Goal: Task Accomplishment & Management: Use online tool/utility

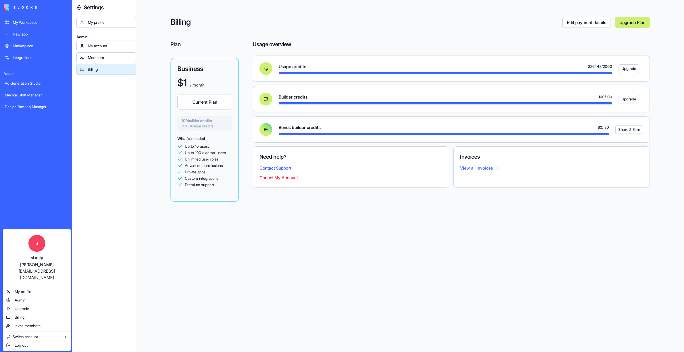
click at [28, 14] on html "My Workspace New app Marketplace Integrations Recent Ad Generation Studio Medic…" at bounding box center [342, 176] width 684 height 352
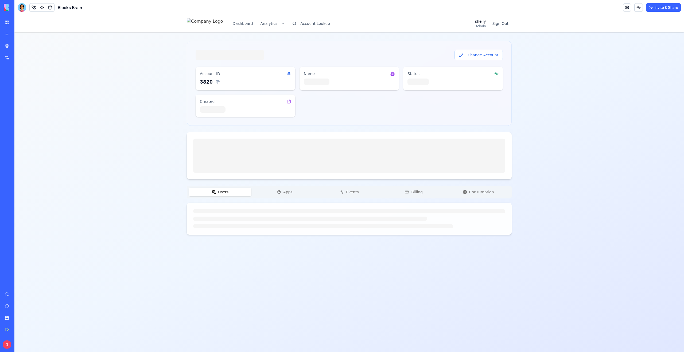
click at [206, 23] on img at bounding box center [205, 23] width 36 height 11
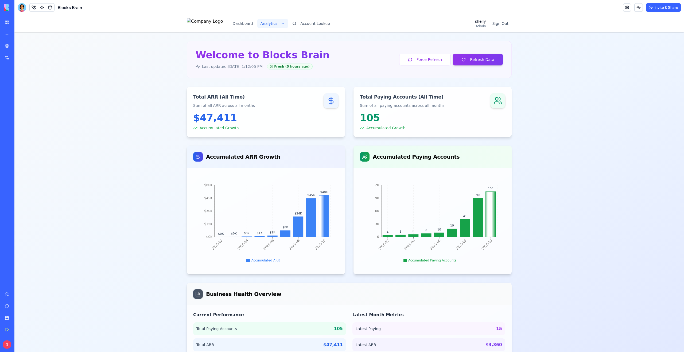
click at [281, 24] on html "Dashboard Analytics Account Lookup shelly Admin Sign Out Welcome to Blocks Brai…" at bounding box center [349, 208] width 670 height 386
click at [292, 72] on span "Signups & CR" at bounding box center [291, 71] width 25 height 5
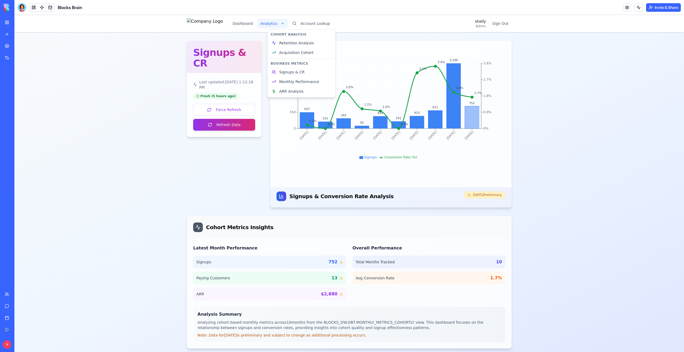
click at [290, 20] on html "Dashboard Analytics Account Lookup shelly Admin Sign Out Signups & CR Last upda…" at bounding box center [349, 186] width 670 height 342
click at [322, 26] on html "Dashboard Analytics Account Lookup shelly Admin Sign Out Signups & CR Last upda…" at bounding box center [349, 186] width 670 height 342
click at [320, 23] on button "Account Lookup" at bounding box center [311, 24] width 44 height 10
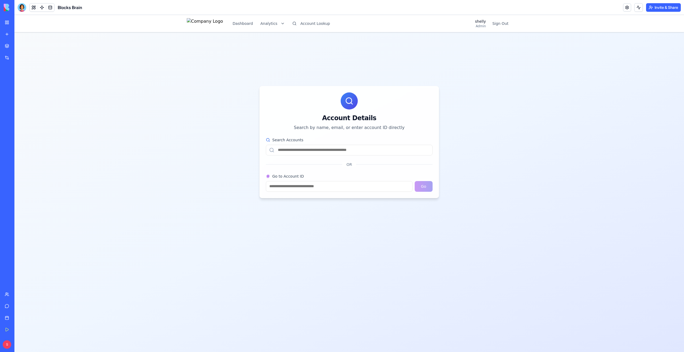
click at [298, 148] on input "Search Accounts" at bounding box center [349, 150] width 167 height 11
paste input "**********"
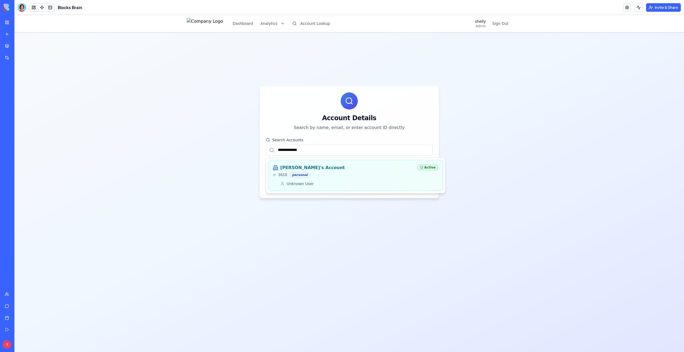
type input "**********"
click at [383, 171] on div "Hezi's Account 3618 personal" at bounding box center [343, 171] width 140 height 13
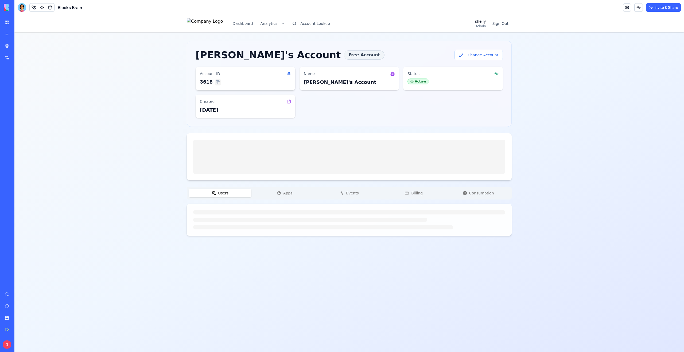
click at [219, 82] on button at bounding box center [218, 82] width 6 height 6
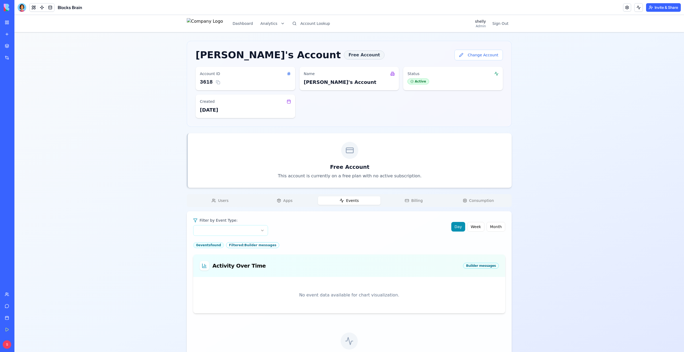
click at [360, 204] on button "Events" at bounding box center [349, 200] width 63 height 9
click at [473, 201] on span "Consumption" at bounding box center [481, 200] width 25 height 5
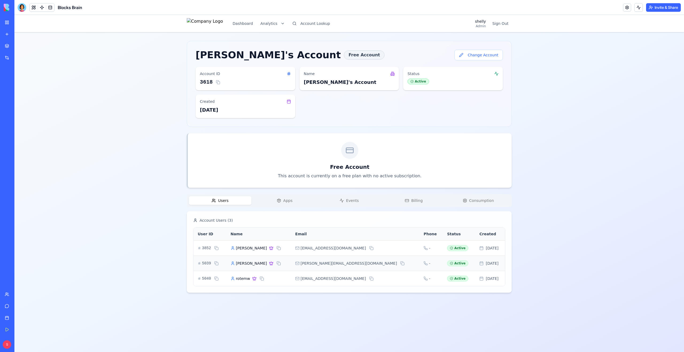
click at [224, 202] on span "Users" at bounding box center [223, 200] width 10 height 5
click at [286, 196] on div "Users Apps Events Billing Consumption" at bounding box center [349, 200] width 325 height 13
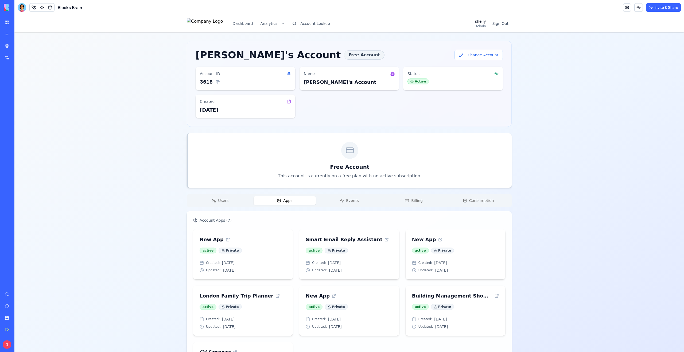
click at [286, 199] on span "Apps" at bounding box center [287, 200] width 9 height 5
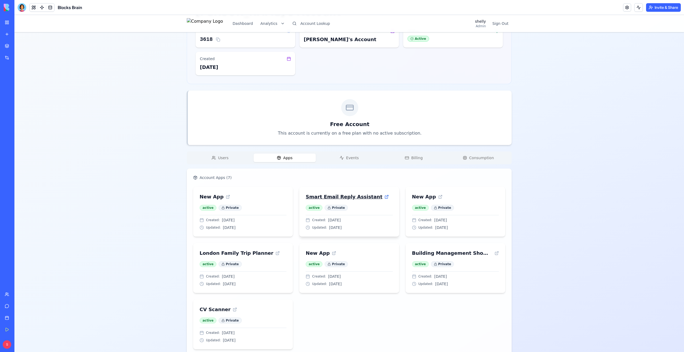
scroll to position [55, 0]
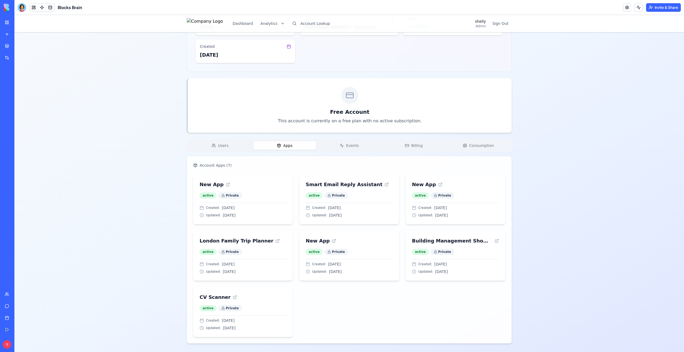
click at [348, 145] on div "Hezi's Account Free Account Change Account Account ID 3618 Name Hezi's Account …" at bounding box center [349, 165] width 325 height 358
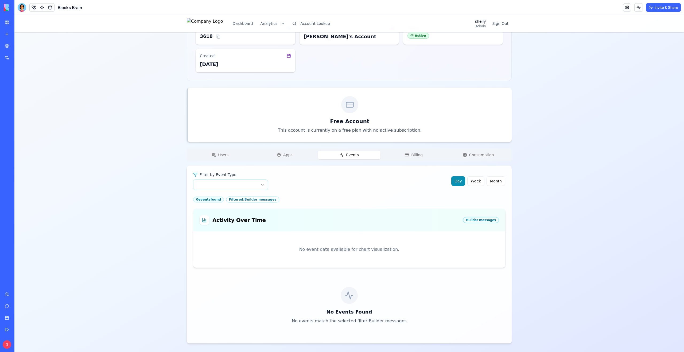
click at [402, 157] on div "Hezi's Account Free Account Change Account Account ID 3618 Name Hezi's Account …" at bounding box center [349, 169] width 325 height 348
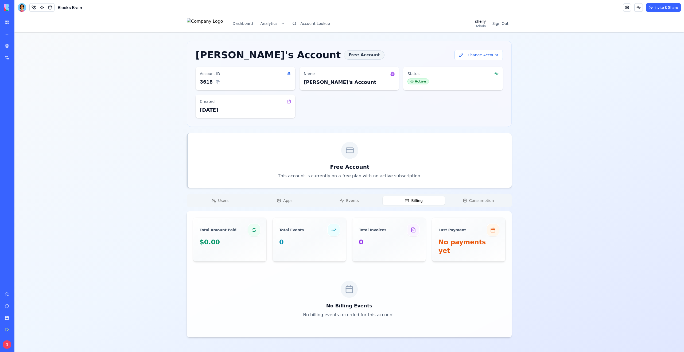
click at [359, 199] on button "Events" at bounding box center [349, 200] width 63 height 9
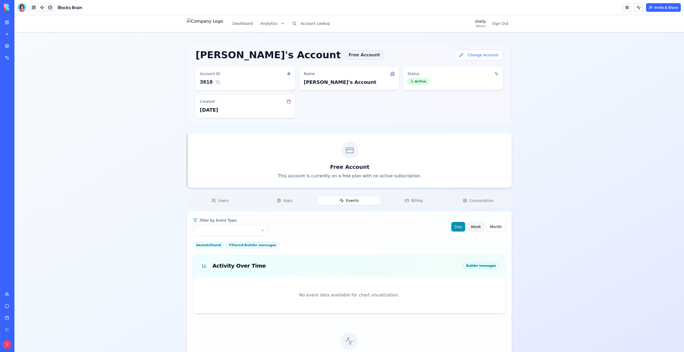
click at [475, 227] on button "Week" at bounding box center [475, 227] width 17 height 10
click at [501, 229] on button "Month" at bounding box center [496, 227] width 19 height 10
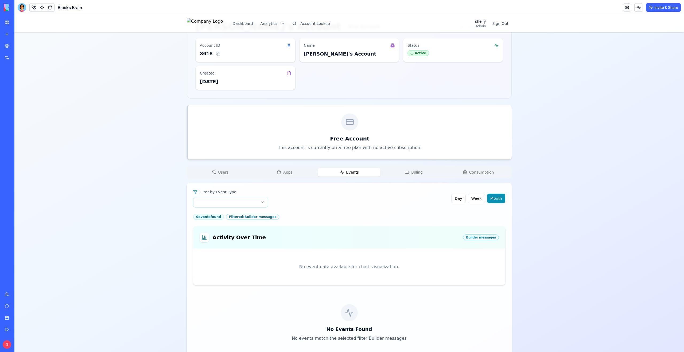
scroll to position [46, 0]
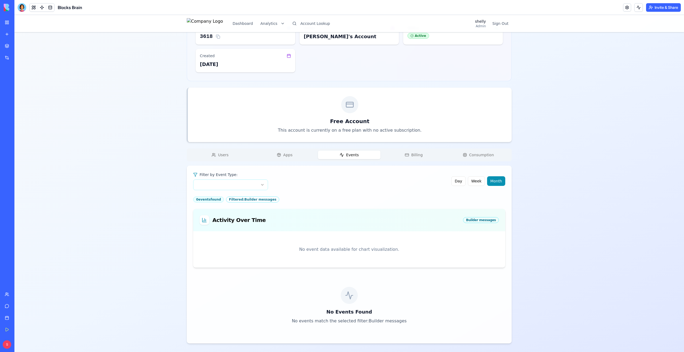
click at [347, 306] on div "No Events Found No events match the selected filter: Builder messages" at bounding box center [349, 305] width 312 height 63
click at [347, 299] on icon at bounding box center [349, 295] width 9 height 9
click at [347, 323] on p "No events match the selected filter: Builder messages" at bounding box center [349, 321] width 312 height 6
click at [348, 329] on div "No Events Found No events match the selected filter: Builder messages" at bounding box center [349, 305] width 312 height 63
click at [375, 251] on div "No event data available for chart visualization." at bounding box center [349, 250] width 299 height 24
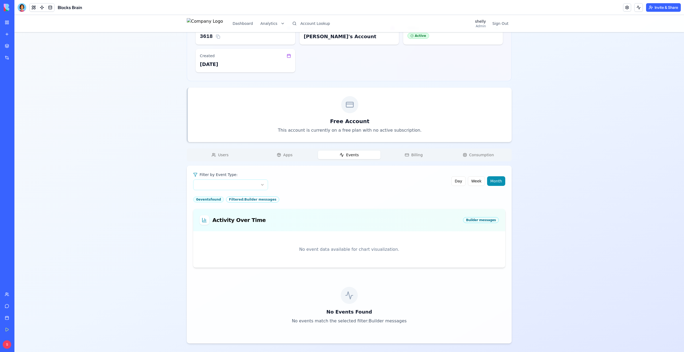
click at [239, 177] on div "Filter by Event Type:" at bounding box center [230, 174] width 75 height 5
click at [241, 184] on html "Dashboard Analytics Account Lookup shelly Admin Sign Out Hezi's Account Free Ac…" at bounding box center [349, 160] width 670 height 383
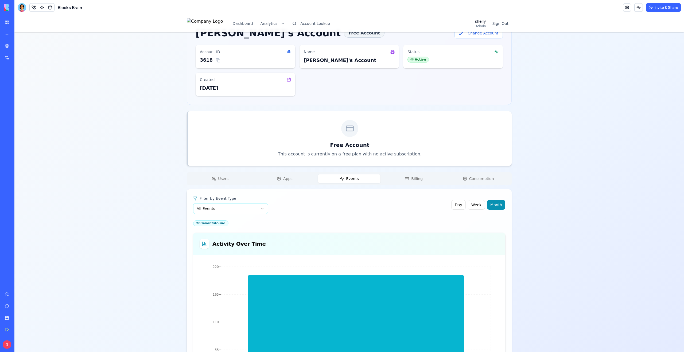
scroll to position [0, 0]
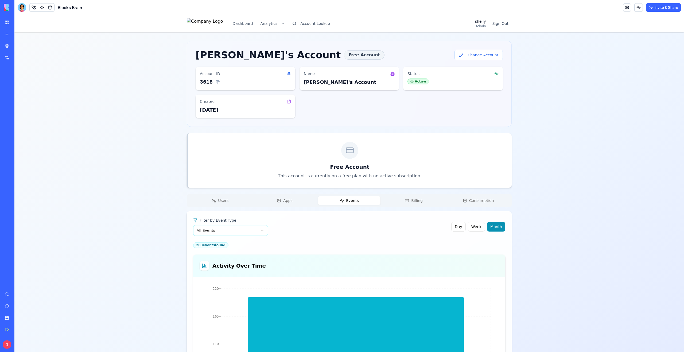
click at [415, 177] on div "Hezi's Account Free Account Change Account Account ID 3618 Name Hezi's Account …" at bounding box center [349, 267] width 325 height 453
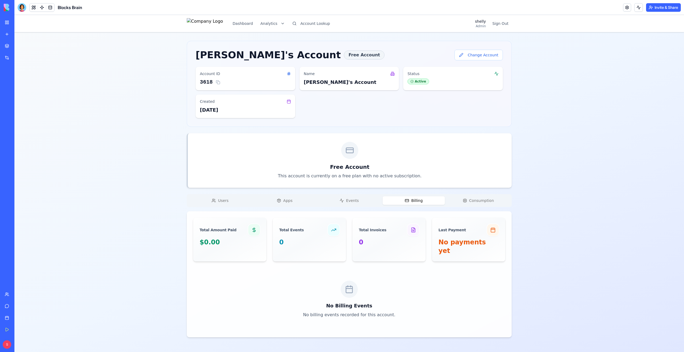
click at [472, 198] on span "Consumption" at bounding box center [481, 200] width 25 height 5
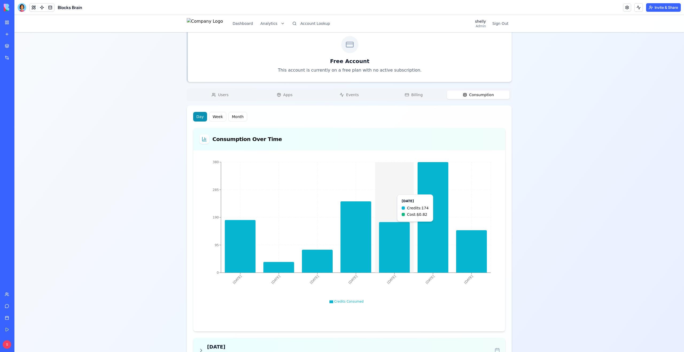
scroll to position [107, 0]
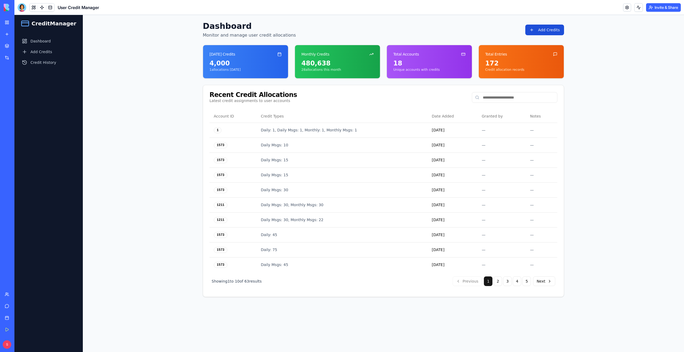
click at [550, 26] on button "Add Credits" at bounding box center [544, 30] width 39 height 11
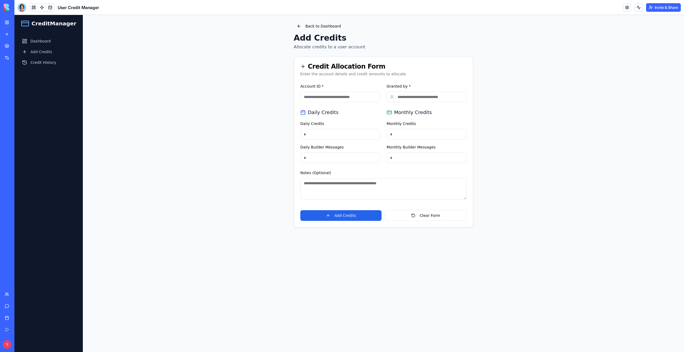
click at [342, 100] on input "Account ID *" at bounding box center [340, 97] width 80 height 11
paste input "****"
type input "****"
click at [404, 100] on input "Granted by *" at bounding box center [427, 97] width 80 height 11
click at [418, 98] on input "Granted by *" at bounding box center [427, 97] width 80 height 11
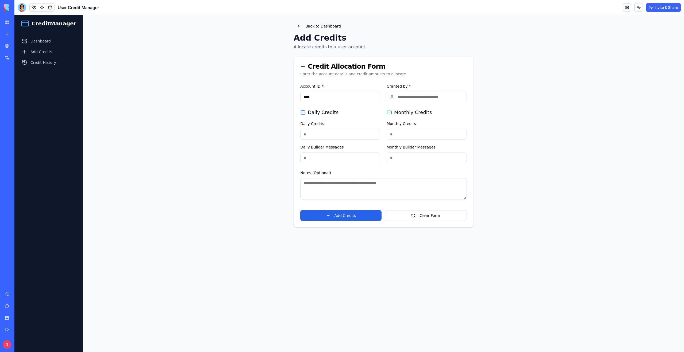
type input "******"
click at [344, 134] on input "Daily Credits" at bounding box center [340, 134] width 80 height 11
type input "*"
click at [407, 134] on input "Monthly Credits" at bounding box center [427, 134] width 80 height 11
type input "*"
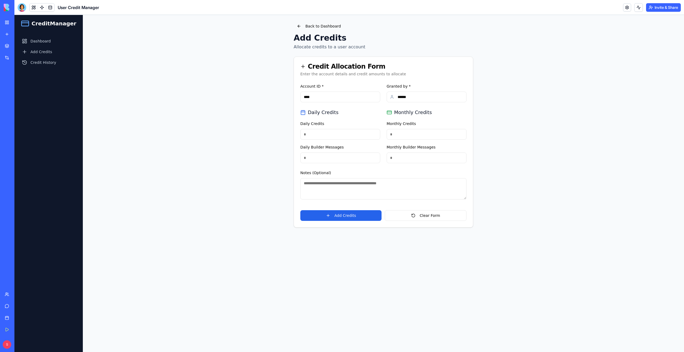
click at [324, 158] on input "Daily Builder Messages" at bounding box center [340, 158] width 80 height 11
type input "**"
click at [394, 160] on input "Monthly Builder Messages" at bounding box center [427, 158] width 80 height 11
type input "**"
click at [353, 217] on button "Add Credits" at bounding box center [340, 215] width 81 height 11
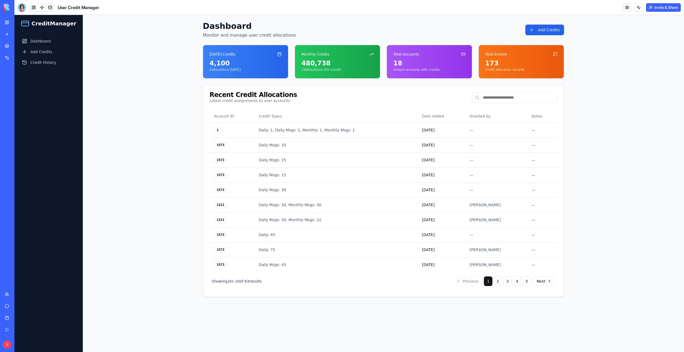
click at [10, 25] on link "My Workspace" at bounding box center [12, 22] width 21 height 11
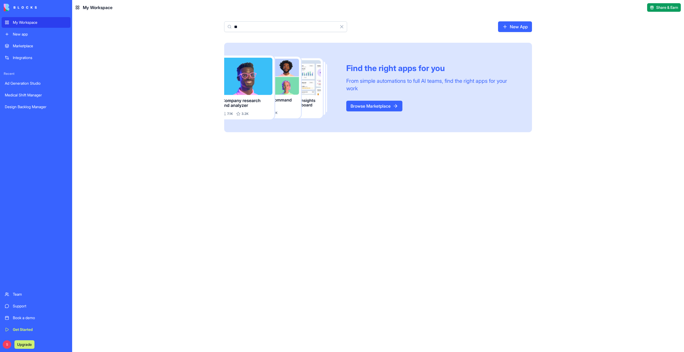
type input "*"
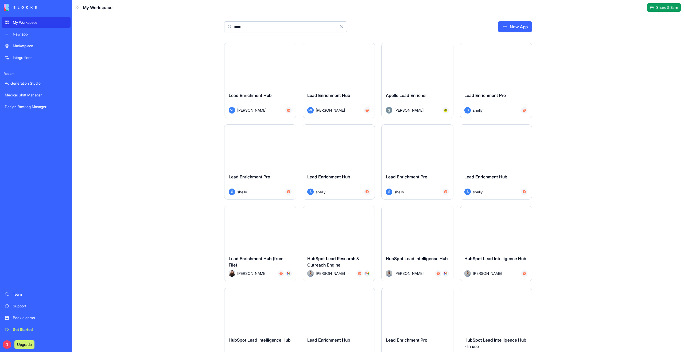
type input "****"
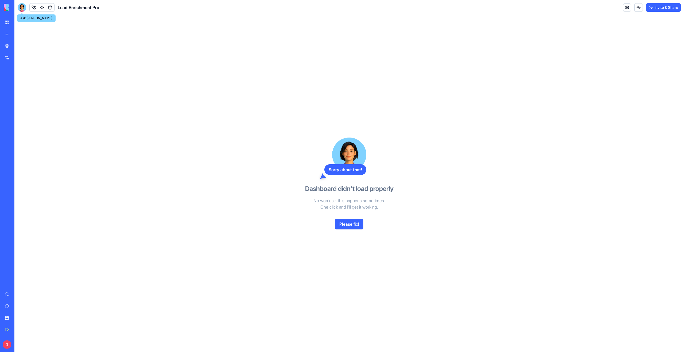
click at [23, 8] on div at bounding box center [22, 7] width 9 height 9
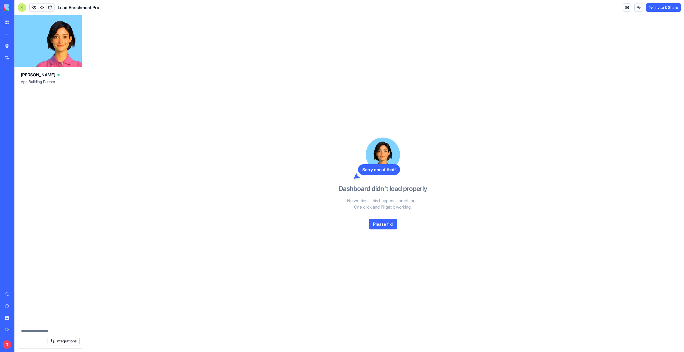
scroll to position [204, 0]
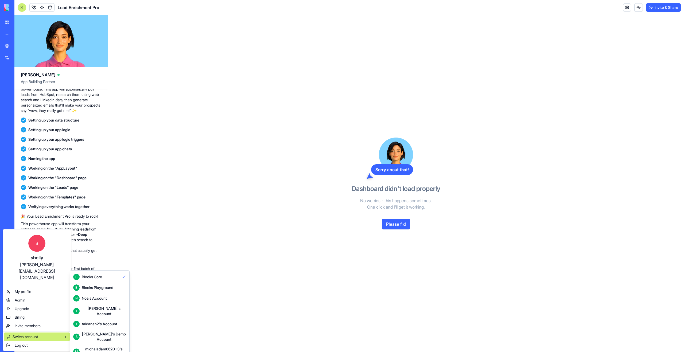
click at [98, 333] on div "Shelly's Demo Account" at bounding box center [104, 337] width 44 height 11
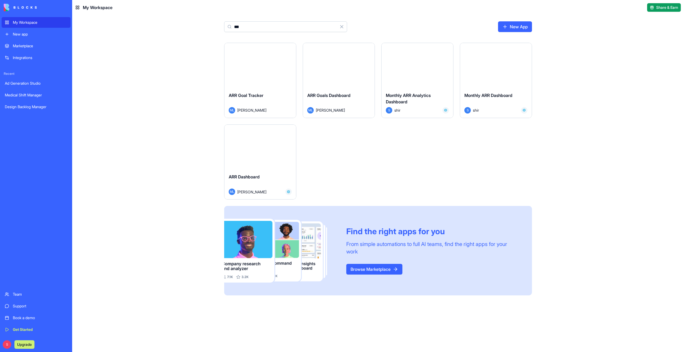
type input "***"
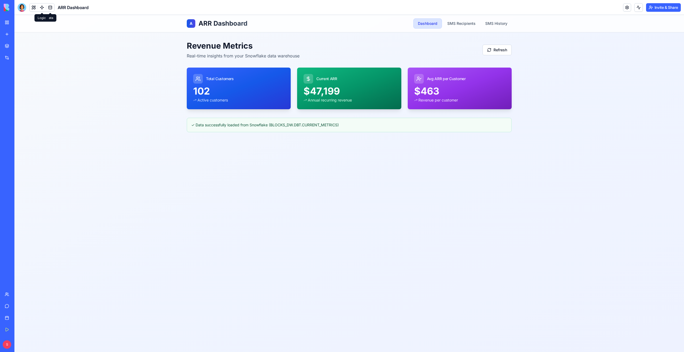
click at [43, 7] on link at bounding box center [42, 7] width 8 height 8
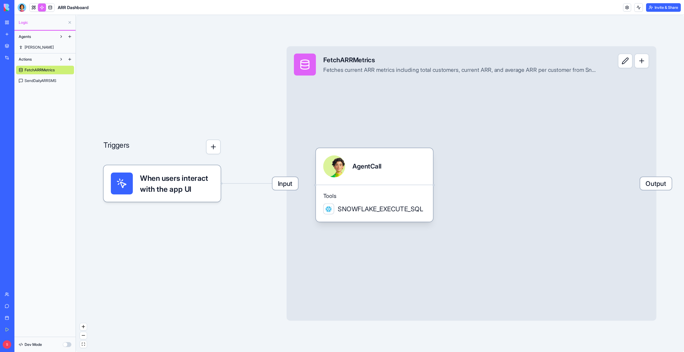
click at [50, 86] on div "Agents Morgan Actions FetchARRMetrics SendDailyARRSMS" at bounding box center [44, 184] width 61 height 306
click at [51, 80] on span "SendDailyARRSMS" at bounding box center [41, 80] width 32 height 5
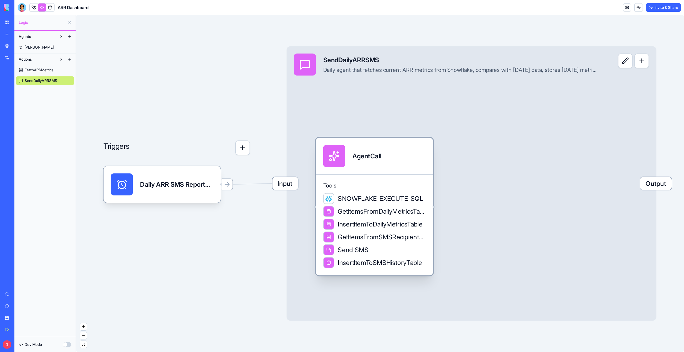
click at [381, 153] on div "AgentCall" at bounding box center [366, 156] width 29 height 9
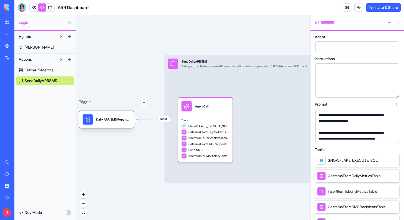
click at [111, 124] on div "Daily ARR SMS ReportTrigger" at bounding box center [113, 119] width 34 height 10
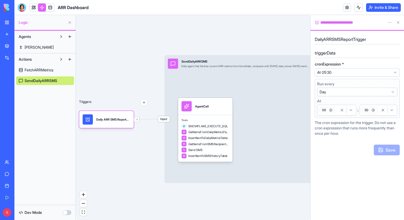
click at [399, 22] on button at bounding box center [398, 22] width 9 height 9
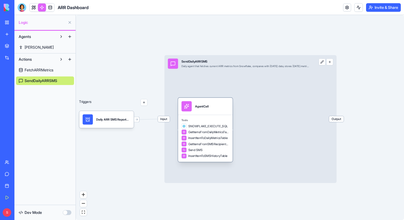
click at [205, 108] on div "AgentCall" at bounding box center [201, 106] width 13 height 10
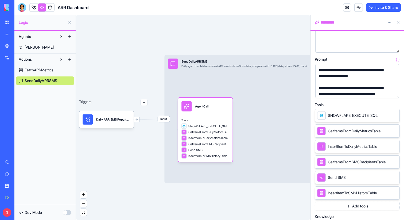
scroll to position [52, 0]
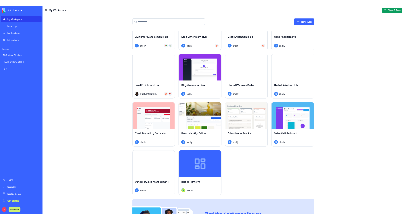
scroll to position [299, 0]
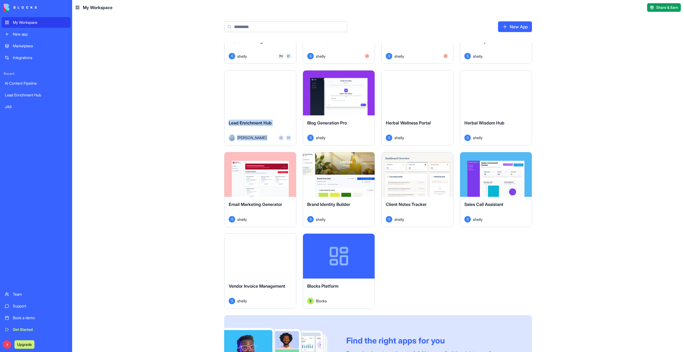
click at [25, 47] on div "Marketplace" at bounding box center [40, 45] width 55 height 5
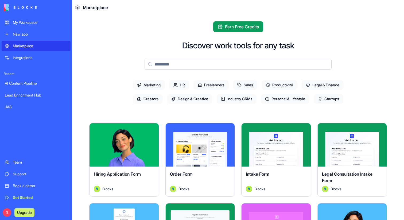
click at [333, 86] on span "Legal & Finance" at bounding box center [323, 85] width 42 height 10
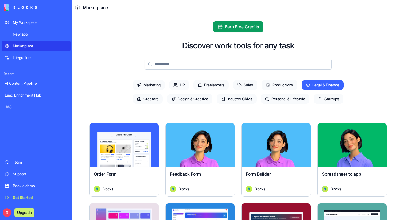
click at [320, 84] on span "Legal & Finance" at bounding box center [323, 85] width 42 height 10
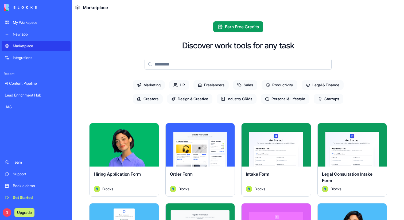
click at [176, 84] on icon at bounding box center [175, 85] width 4 height 4
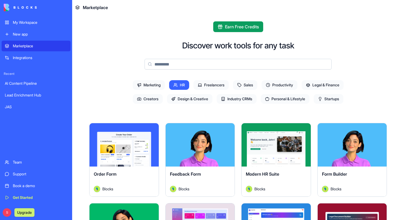
click at [176, 84] on icon at bounding box center [175, 85] width 4 height 4
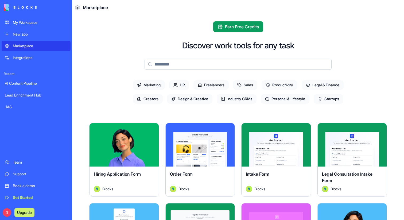
click at [24, 34] on div "New app" at bounding box center [40, 34] width 55 height 5
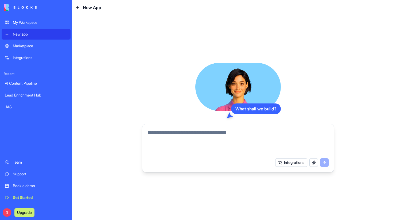
click at [164, 134] on textarea at bounding box center [238, 142] width 181 height 26
click at [211, 137] on textarea at bounding box center [238, 142] width 181 height 26
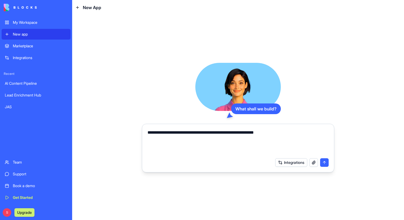
click at [258, 133] on textarea "**********" at bounding box center [238, 142] width 181 height 26
click at [326, 133] on textarea "**********" at bounding box center [238, 142] width 181 height 26
click at [203, 129] on textarea "**********" at bounding box center [238, 142] width 181 height 26
click at [247, 133] on textarea "**********" at bounding box center [238, 142] width 181 height 26
click at [232, 142] on textarea "**********" at bounding box center [238, 142] width 181 height 26
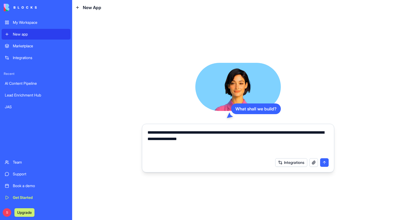
drag, startPoint x: 241, startPoint y: 132, endPoint x: 256, endPoint y: 132, distance: 15.0
click at [256, 132] on textarea "**********" at bounding box center [238, 142] width 181 height 26
type textarea "**********"
click at [288, 160] on button "Integrations" at bounding box center [291, 162] width 32 height 9
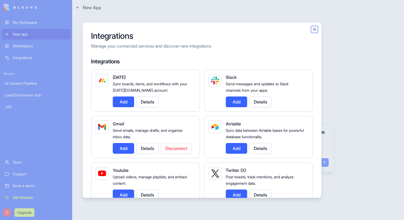
click at [314, 28] on button "Close" at bounding box center [314, 28] width 5 height 5
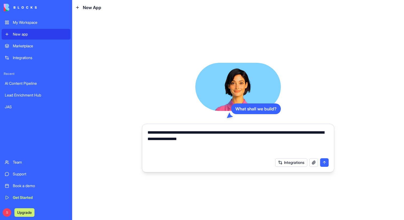
click at [314, 163] on button "button" at bounding box center [313, 162] width 9 height 9
click at [266, 146] on textarea "**********" at bounding box center [238, 142] width 181 height 26
click at [325, 163] on button "submit" at bounding box center [324, 162] width 9 height 9
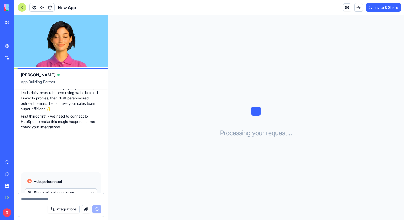
scroll to position [99, 0]
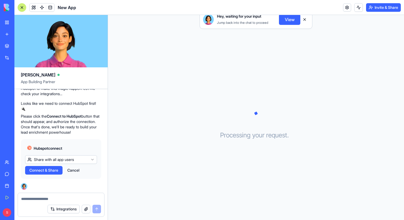
click at [73, 160] on html "My Workspace New app Marketplace Integrations Recent Lead Enrichment Hub JAS Ne…" at bounding box center [202, 110] width 404 height 220
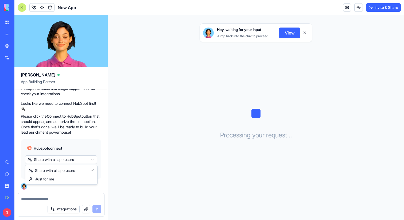
click at [86, 162] on html "My Workspace New app Marketplace Integrations Recent Lead Enrichment Hub JAS Ne…" at bounding box center [202, 110] width 404 height 220
click at [52, 170] on span "Connect & Share" at bounding box center [43, 170] width 29 height 5
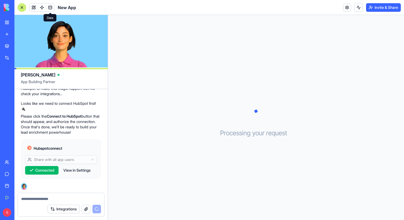
scroll to position [176, 0]
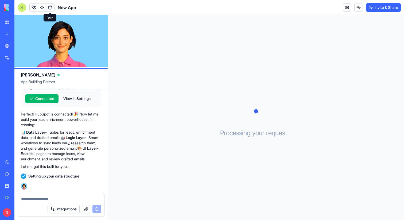
click at [51, 7] on span at bounding box center [50, 7] width 15 height 15
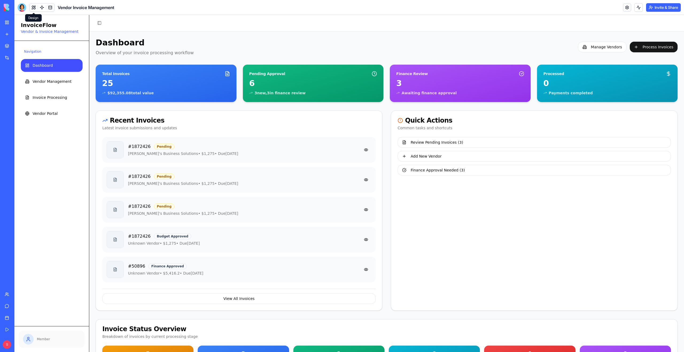
click at [33, 6] on button at bounding box center [34, 7] width 8 height 8
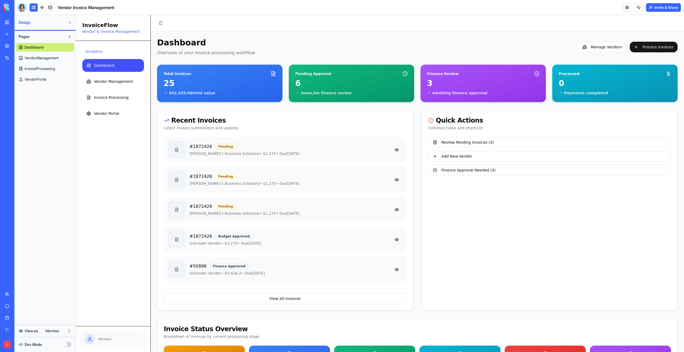
click at [33, 6] on button at bounding box center [34, 7] width 8 height 8
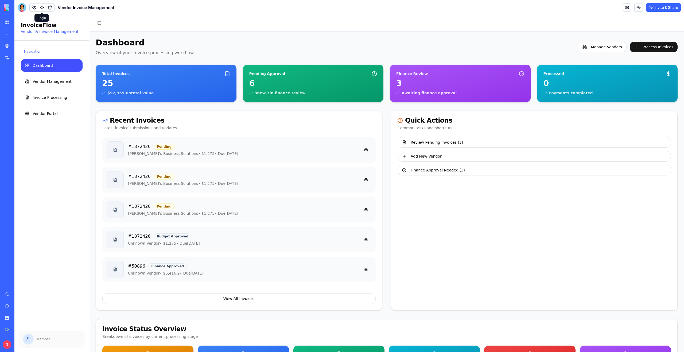
click at [41, 8] on link at bounding box center [42, 7] width 8 height 8
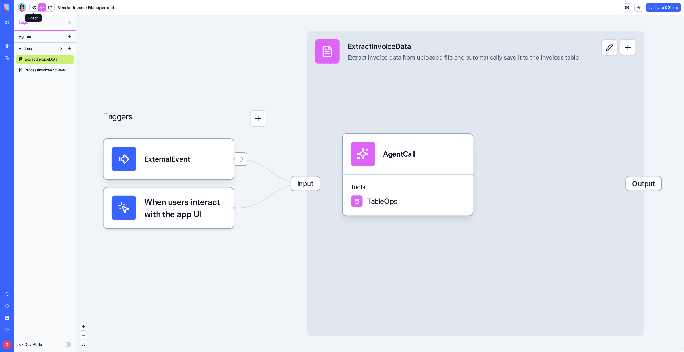
click at [34, 7] on link at bounding box center [34, 7] width 8 height 8
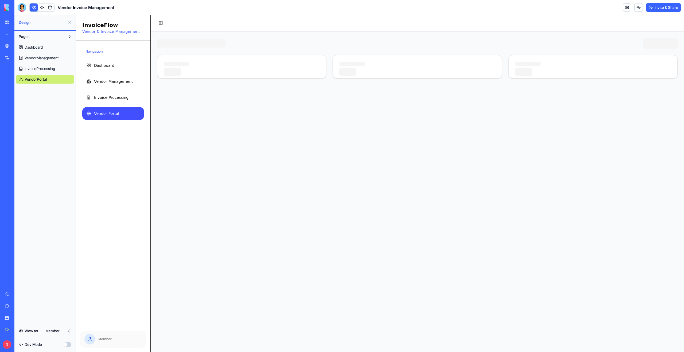
click at [68, 22] on button at bounding box center [69, 22] width 9 height 9
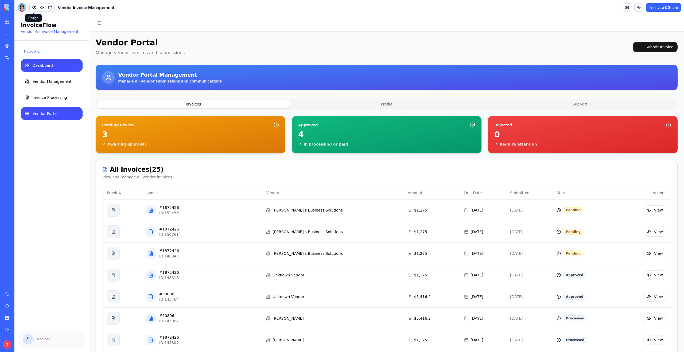
click at [34, 67] on span "Dashboard" at bounding box center [43, 65] width 20 height 5
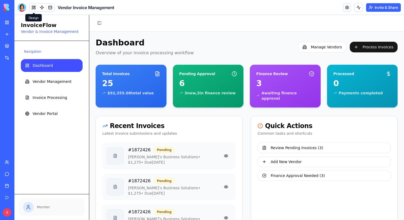
click at [33, 9] on button at bounding box center [34, 7] width 8 height 8
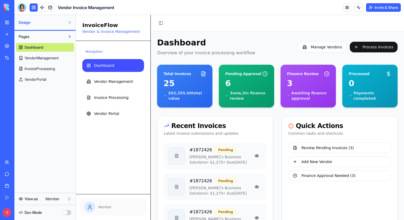
click at [57, 199] on html "My Workspace New app Marketplace Integrations Recent AI Content Pipeline Lead E…" at bounding box center [202, 110] width 404 height 220
click at [69, 23] on button at bounding box center [69, 22] width 9 height 9
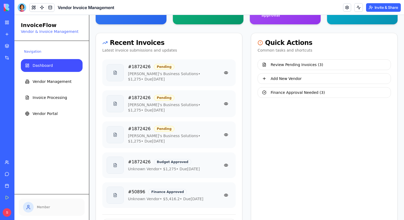
scroll to position [82, 0]
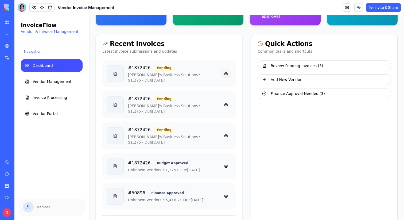
click at [226, 69] on button at bounding box center [226, 74] width 11 height 10
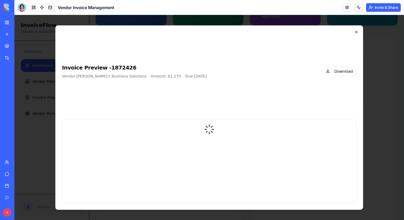
click at [357, 32] on icon "button" at bounding box center [356, 32] width 4 height 4
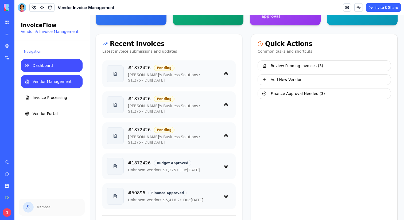
click at [47, 81] on span "Vendor Management" at bounding box center [52, 81] width 39 height 5
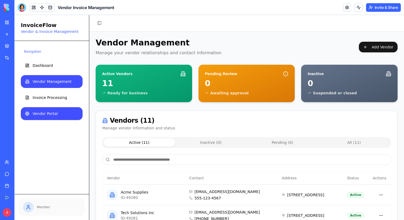
click at [48, 115] on span "Vendor Portal" at bounding box center [45, 113] width 25 height 5
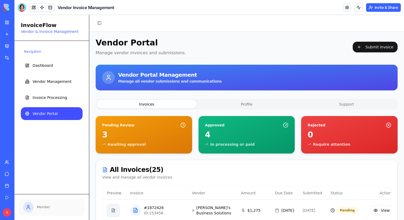
click at [33, 7] on button at bounding box center [34, 7] width 8 height 8
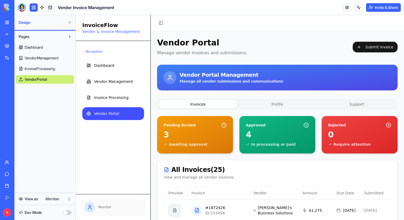
click at [61, 199] on html "My Workspace New app Marketplace Integrations Recent AI Content Pipeline Lead E…" at bounding box center [202, 110] width 404 height 220
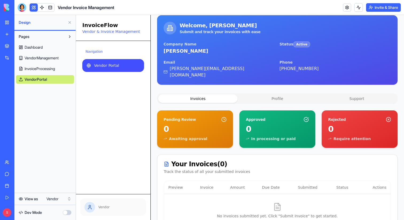
scroll to position [63, 0]
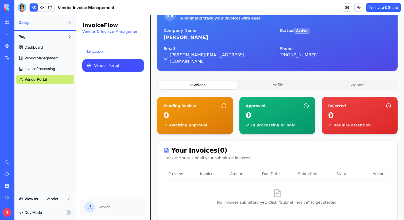
click at [69, 22] on button at bounding box center [69, 22] width 9 height 9
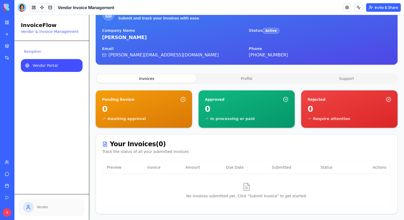
click at [33, 8] on button at bounding box center [34, 7] width 8 height 8
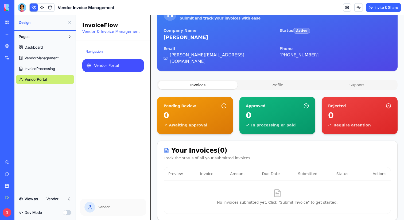
click at [51, 199] on html "My Workspace New app Marketplace Integrations Recent AI Content Pipeline Lead E…" at bounding box center [202, 110] width 404 height 220
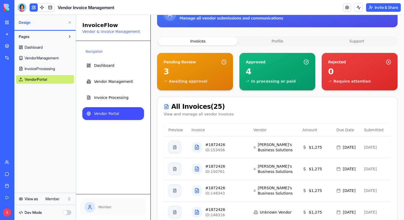
click at [69, 23] on button at bounding box center [69, 22] width 9 height 9
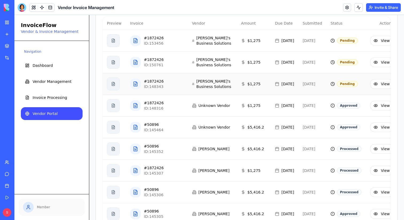
scroll to position [178, 0]
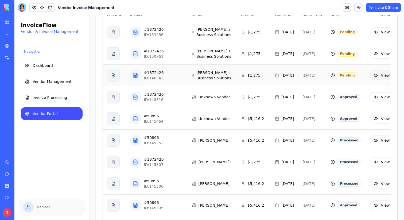
click at [375, 78] on button "View" at bounding box center [381, 76] width 23 height 10
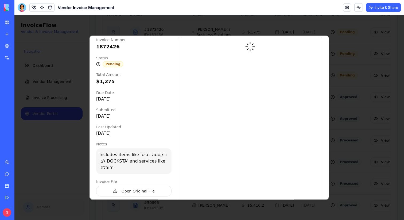
scroll to position [0, 0]
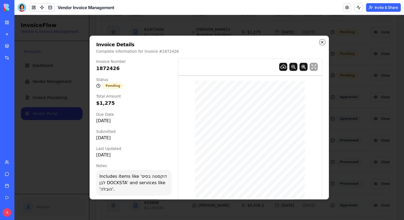
click at [321, 41] on icon "button" at bounding box center [322, 42] width 4 height 4
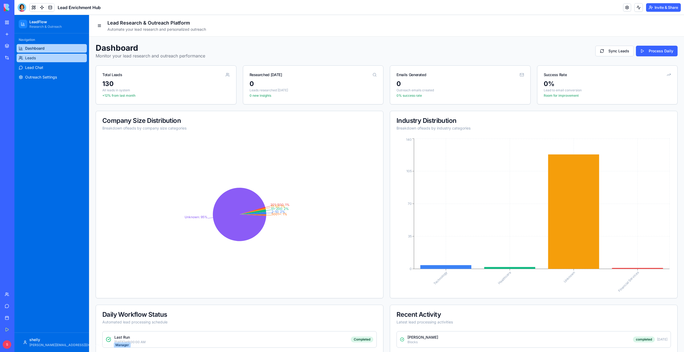
click at [47, 59] on link "Leads" at bounding box center [52, 58] width 70 height 9
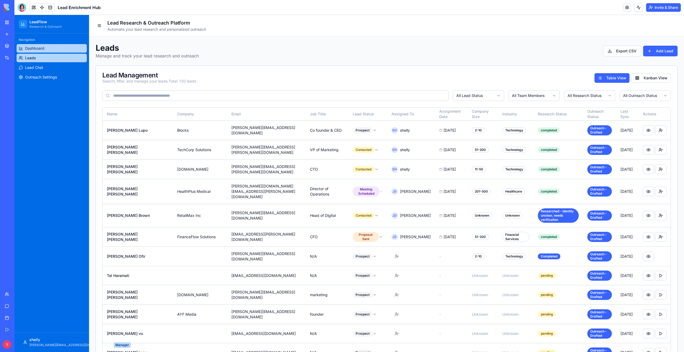
click at [48, 47] on link "Dashboard" at bounding box center [52, 48] width 70 height 9
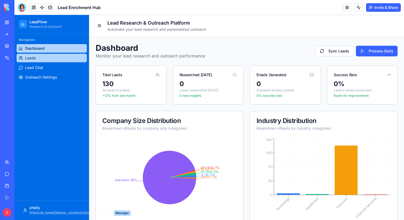
click at [40, 60] on link "Leads" at bounding box center [52, 58] width 70 height 9
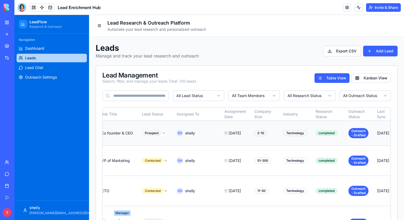
scroll to position [0, 188]
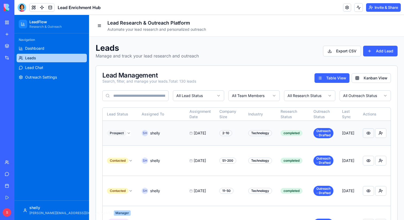
click at [368, 131] on button at bounding box center [368, 133] width 11 height 10
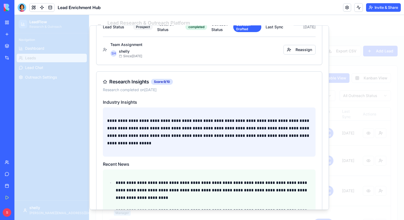
scroll to position [0, 0]
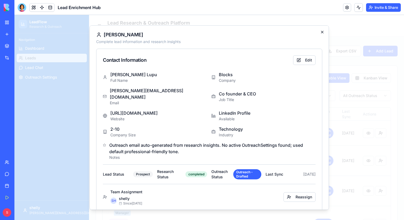
click at [321, 31] on icon "button" at bounding box center [322, 32] width 4 height 4
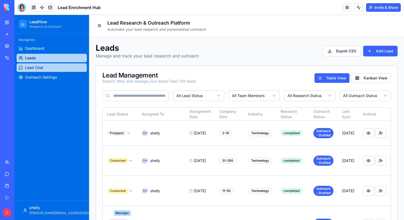
click at [42, 69] on span "Lead Chat" at bounding box center [34, 67] width 18 height 5
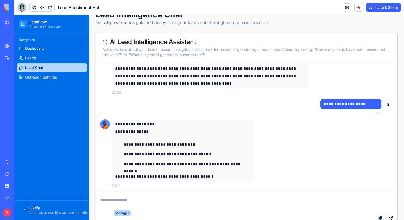
scroll to position [45, 0]
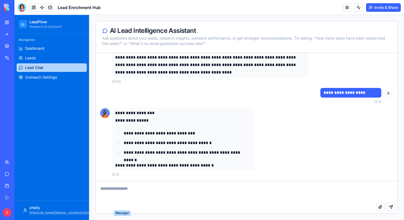
click at [198, 190] on textarea at bounding box center [246, 191] width 301 height 21
click at [146, 192] on textarea at bounding box center [246, 191] width 301 height 21
click at [42, 6] on link at bounding box center [42, 7] width 8 height 8
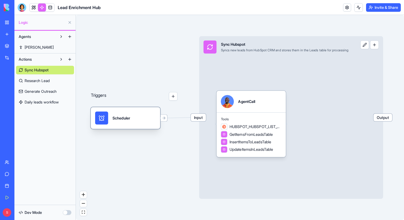
click at [128, 123] on div "Scheduler" at bounding box center [121, 117] width 18 height 13
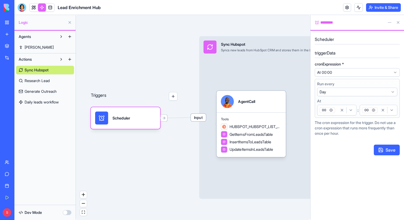
click at [400, 22] on button at bounding box center [398, 22] width 9 height 9
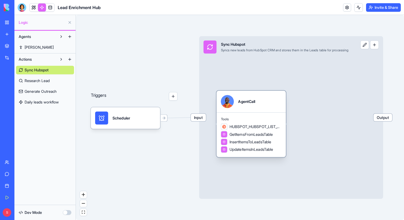
click at [284, 109] on div "AgentCall" at bounding box center [250, 102] width 69 height 22
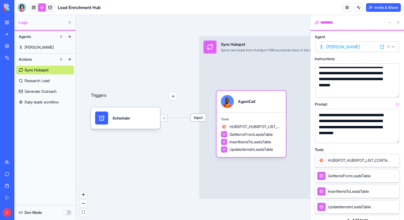
click at [393, 139] on button "button" at bounding box center [394, 137] width 9 height 9
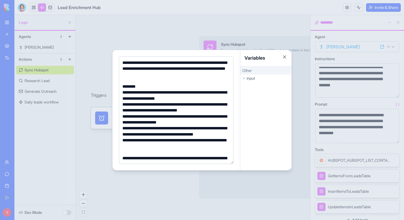
scroll to position [25, 0]
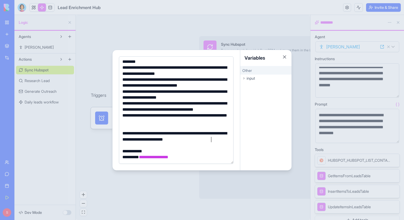
click at [222, 139] on div "**********" at bounding box center [175, 136] width 109 height 12
click at [284, 56] on button "Close" at bounding box center [284, 56] width 5 height 5
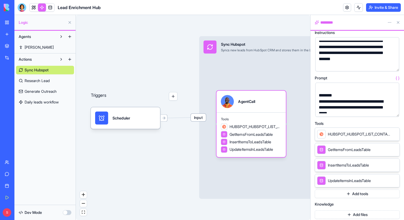
scroll to position [42, 0]
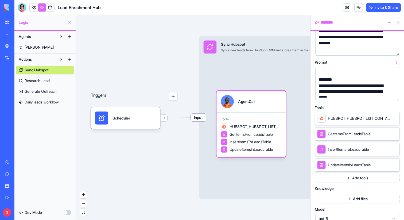
click at [42, 80] on span "Research Lead" at bounding box center [37, 80] width 25 height 5
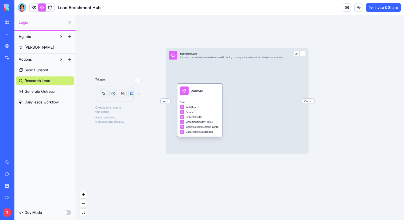
click at [207, 99] on div "Tools Web Search Scrape LinkedInProfile LinkedInCompanyProfile InsertItemToRese…" at bounding box center [199, 117] width 45 height 39
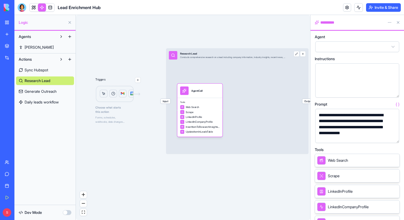
click at [394, 138] on button "button" at bounding box center [394, 137] width 9 height 9
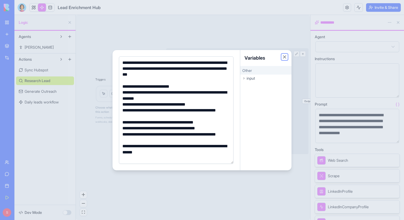
click at [284, 56] on button "Close" at bounding box center [284, 56] width 5 height 5
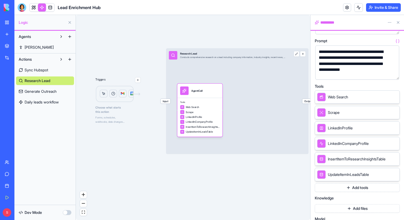
scroll to position [67, 0]
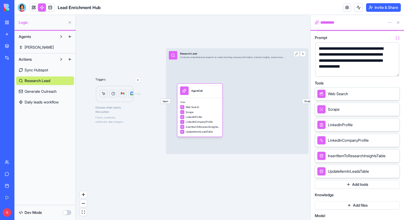
click at [359, 186] on button "Add tools" at bounding box center [357, 184] width 85 height 9
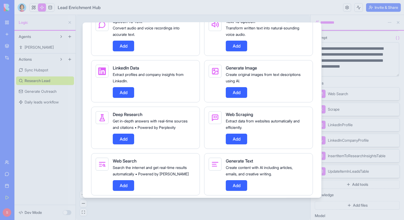
scroll to position [324, 0]
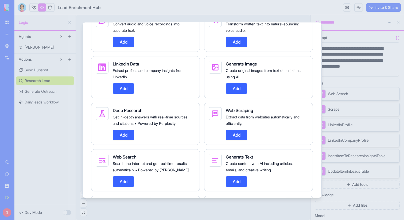
click at [125, 140] on button "Add" at bounding box center [123, 134] width 21 height 11
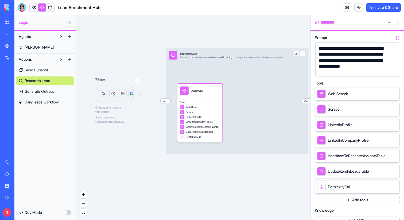
click at [364, 200] on button "Add tools" at bounding box center [357, 200] width 85 height 9
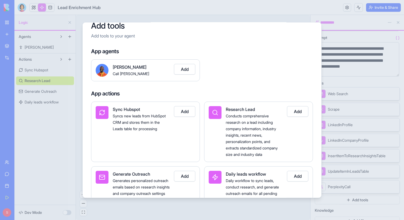
scroll to position [0, 0]
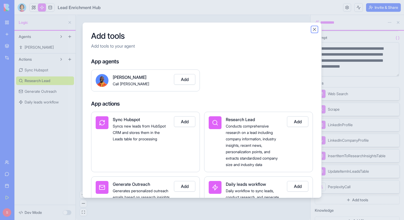
click at [315, 28] on button "Close" at bounding box center [314, 28] width 5 height 5
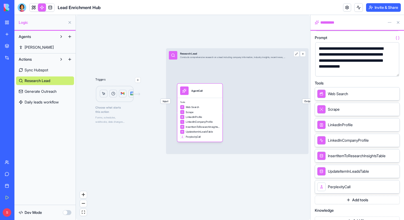
click at [399, 22] on button at bounding box center [398, 22] width 9 height 9
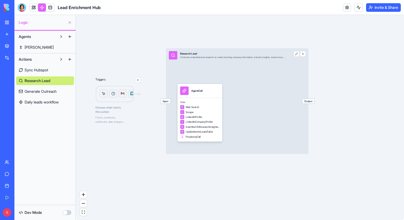
click at [304, 55] on button "button" at bounding box center [303, 54] width 6 height 6
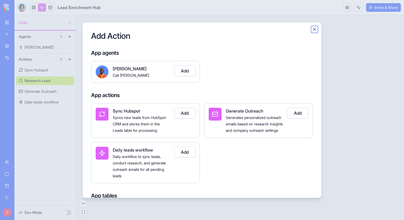
click at [312, 30] on button "Close" at bounding box center [314, 28] width 5 height 5
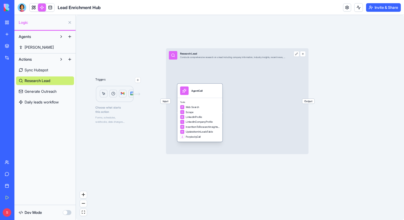
click at [207, 110] on div "Scrape" at bounding box center [200, 112] width 40 height 4
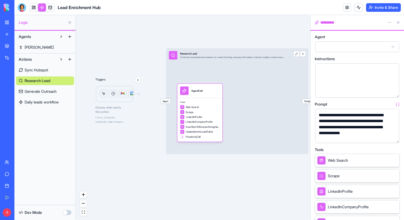
click at [304, 52] on button "button" at bounding box center [303, 54] width 6 height 6
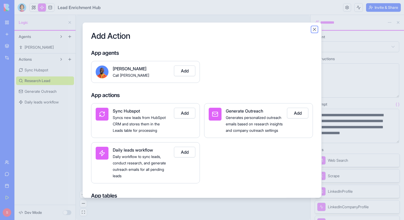
click at [314, 30] on button "Close" at bounding box center [314, 28] width 5 height 5
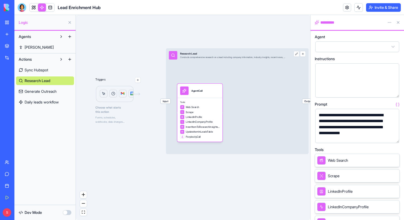
click at [397, 21] on button at bounding box center [398, 22] width 9 height 9
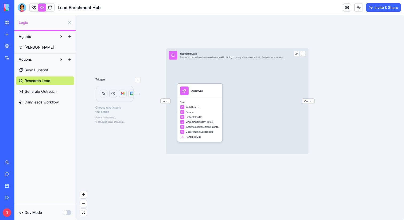
click at [71, 23] on button at bounding box center [69, 22] width 9 height 9
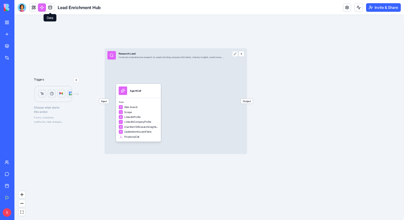
click at [50, 7] on link at bounding box center [50, 7] width 8 height 8
